Goal: Transaction & Acquisition: Book appointment/travel/reservation

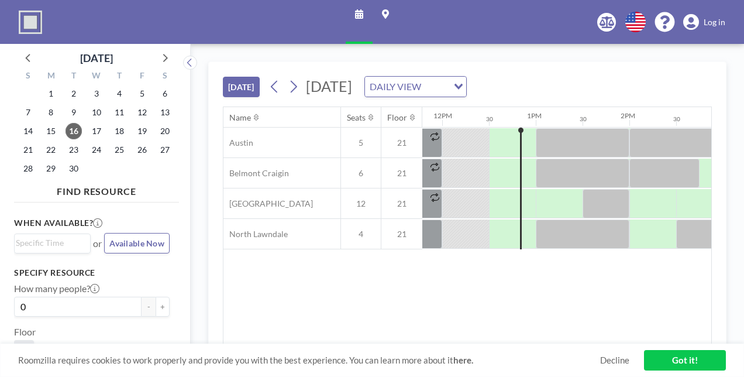
scroll to position [0, 1124]
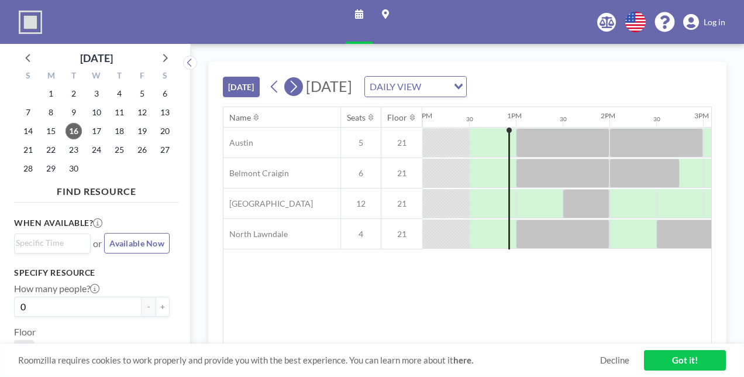
click at [298, 87] on icon at bounding box center [293, 87] width 11 height 18
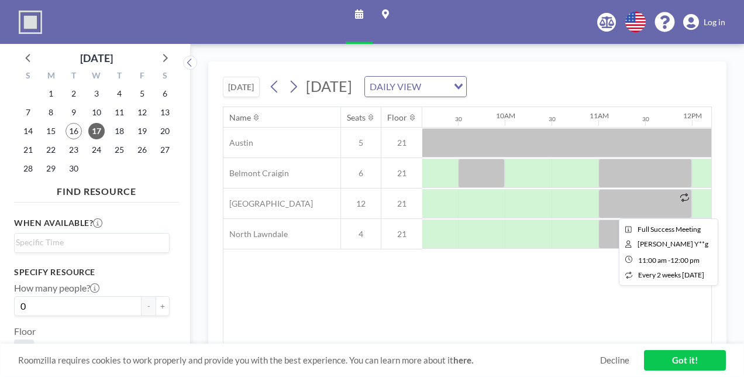
scroll to position [0, 854]
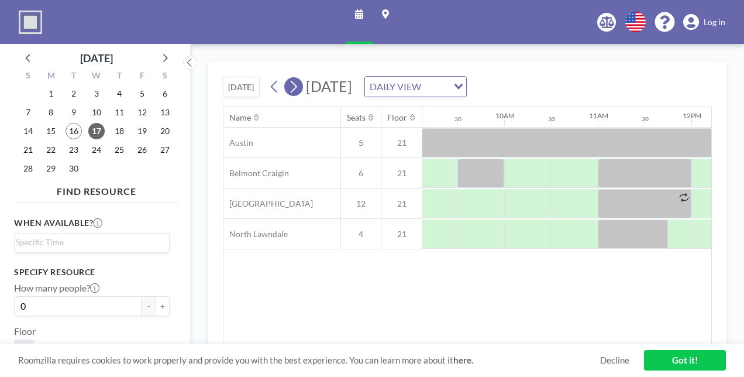
click at [294, 88] on icon at bounding box center [293, 87] width 11 height 18
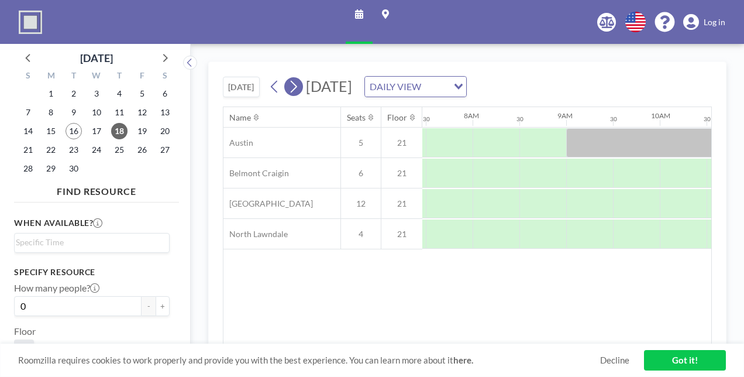
scroll to position [0, 702]
click at [167, 53] on icon at bounding box center [164, 57] width 15 height 15
click at [99, 111] on span "8" at bounding box center [96, 112] width 16 height 16
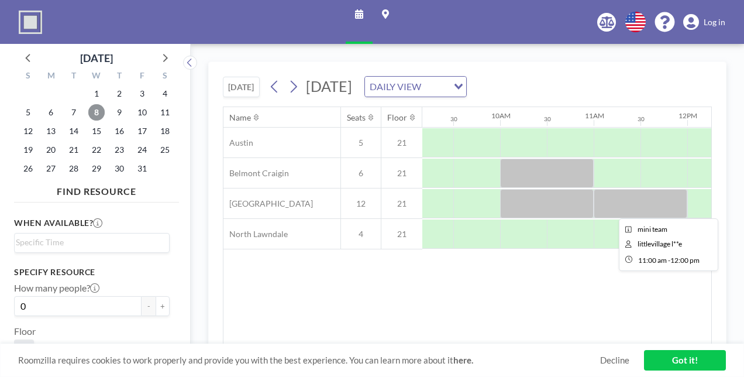
scroll to position [0, 861]
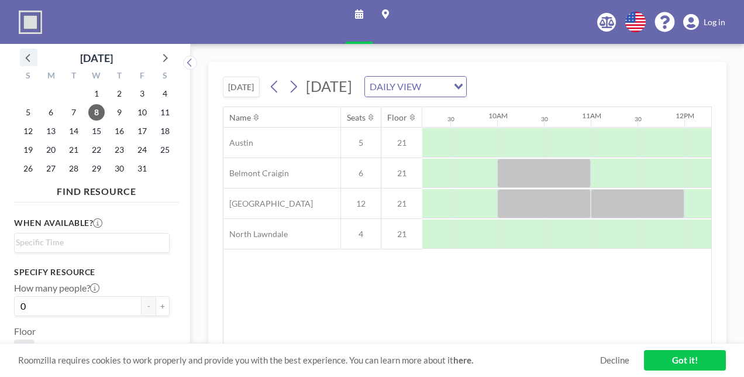
click at [32, 59] on icon at bounding box center [28, 57] width 15 height 15
click at [71, 130] on span "16" at bounding box center [74, 131] width 16 height 16
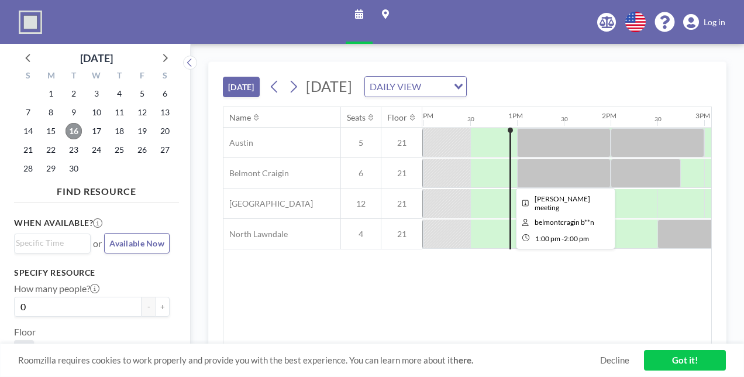
scroll to position [0, 1124]
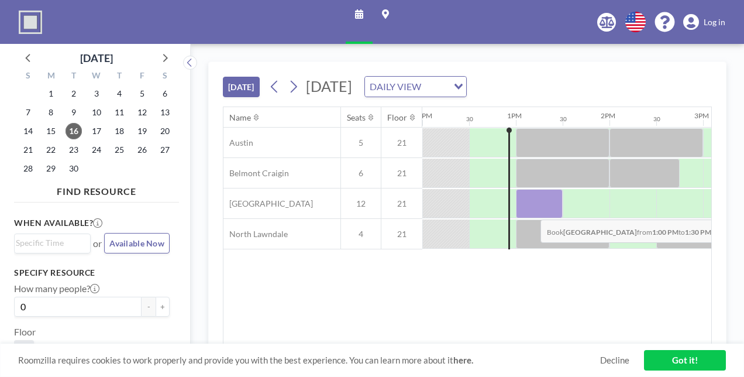
click at [531, 210] on div at bounding box center [539, 203] width 47 height 29
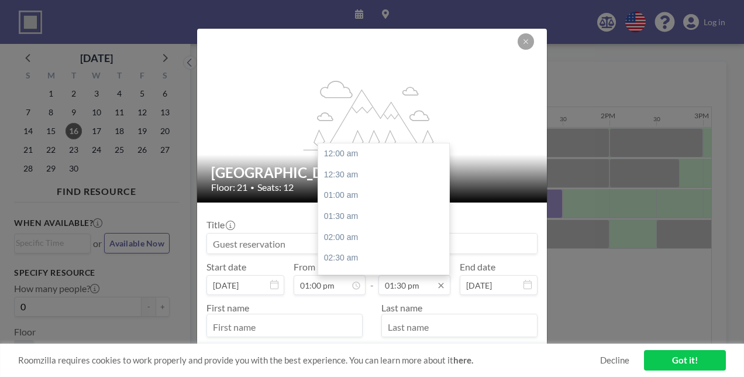
scroll to position [562, 0]
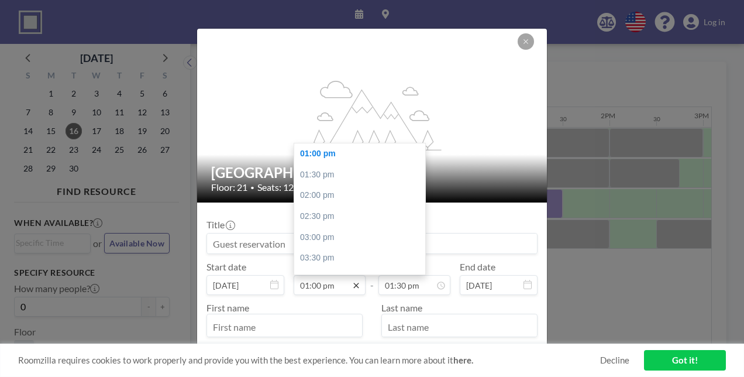
click at [353, 286] on icon at bounding box center [356, 284] width 9 height 9
click at [341, 191] on div "02:00 pm" at bounding box center [362, 195] width 137 height 21
type input "02:00 pm"
type input "02:30 pm"
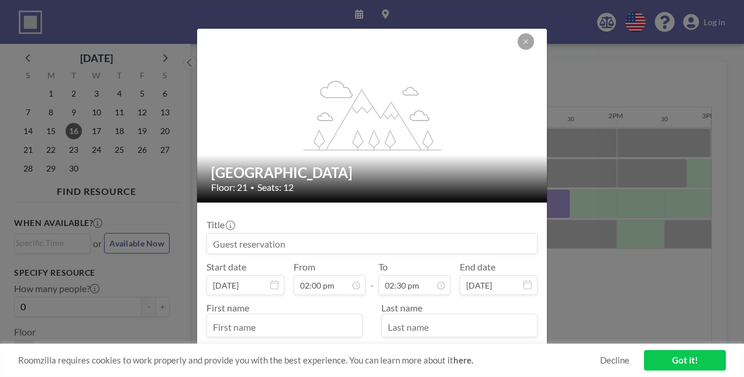
scroll to position [0, 1264]
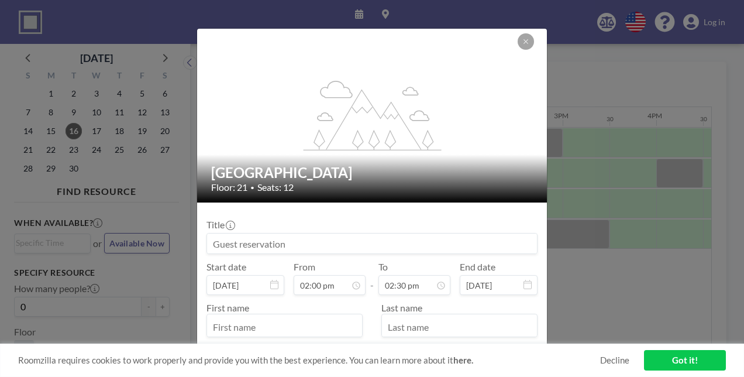
click at [315, 240] on input at bounding box center [372, 244] width 330 height 20
type input "1:1 [PERSON_NAME]"
click at [215, 319] on input "text" at bounding box center [284, 327] width 155 height 20
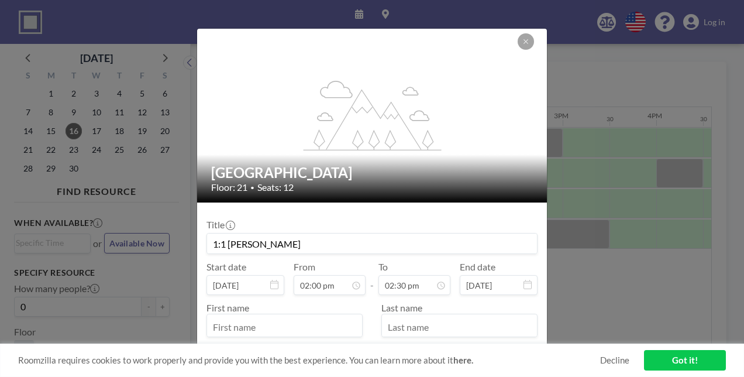
type input "[PERSON_NAME]"
type input "[EMAIL_ADDRESS][DOMAIN_NAME]"
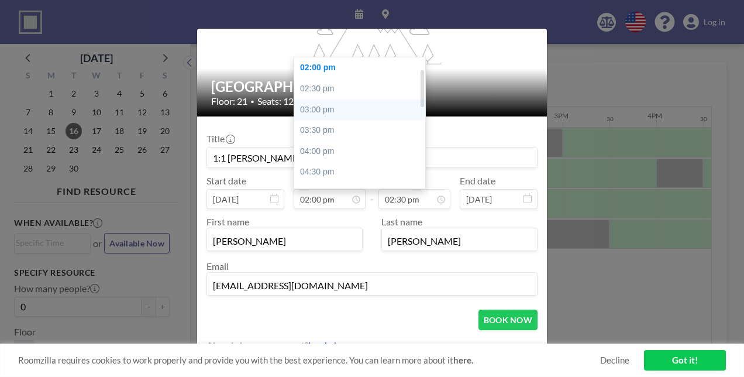
scroll to position [0, 0]
click at [323, 70] on div "01:00 pm" at bounding box center [362, 67] width 137 height 21
type input "01:00 pm"
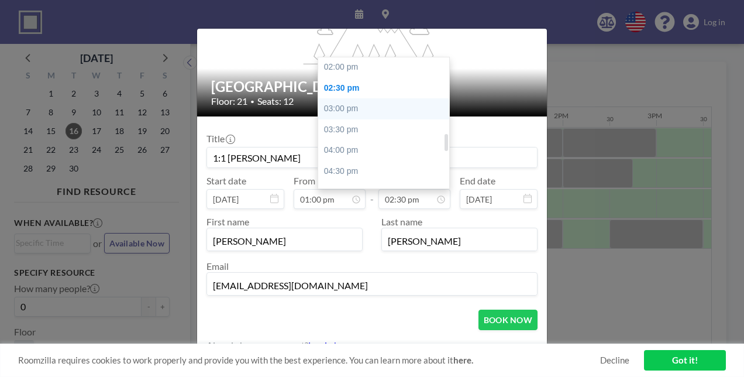
scroll to position [578, 0]
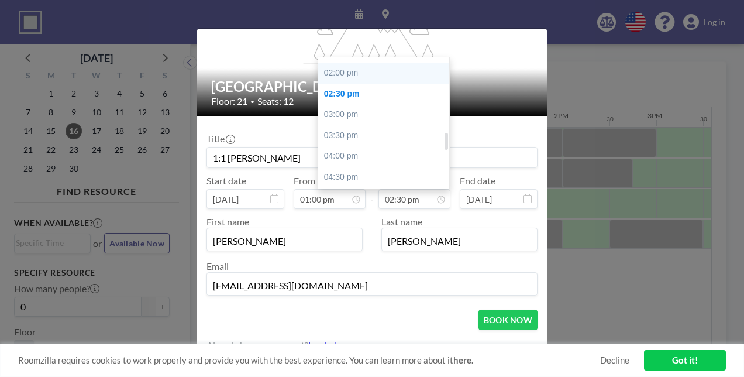
click at [334, 70] on div "02:00 pm" at bounding box center [386, 73] width 137 height 21
type input "02:00 pm"
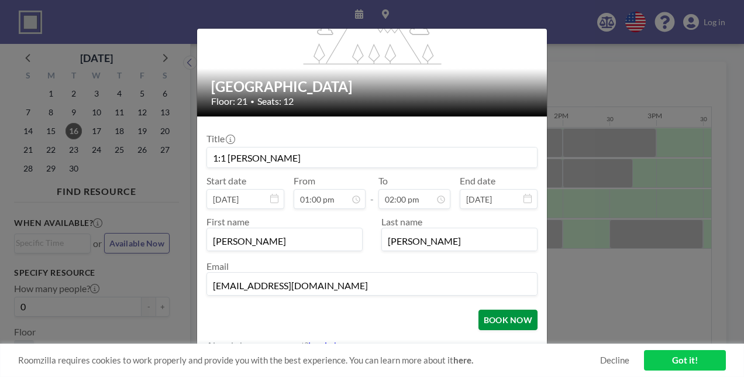
scroll to position [0, 0]
click at [481, 317] on button "BOOK NOW" at bounding box center [508, 320] width 59 height 20
